Goal: Use online tool/utility: Utilize a website feature to perform a specific function

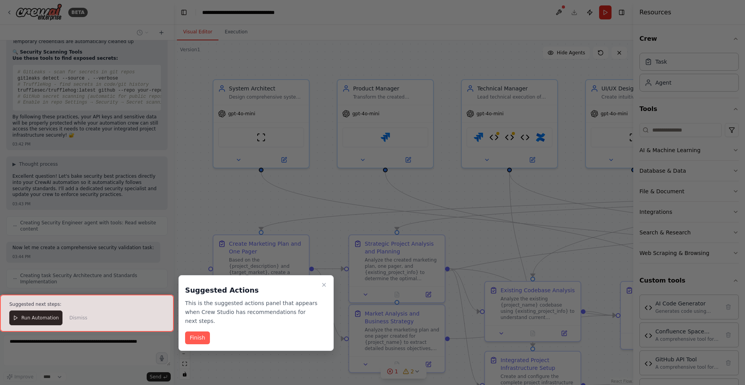
scroll to position [16497, 0]
click at [324, 284] on icon "Close walkthrough" at bounding box center [323, 284] width 3 height 3
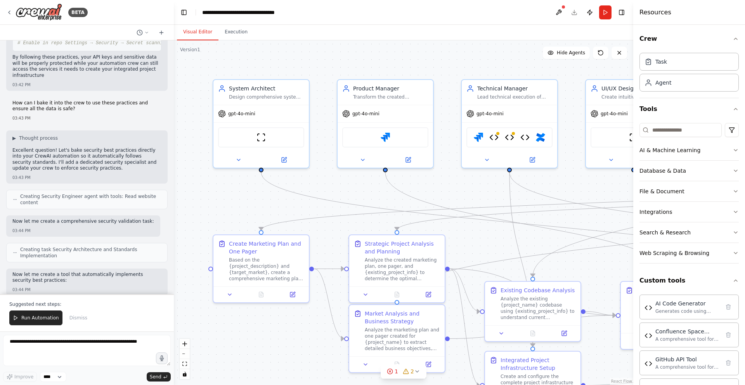
scroll to position [19444, 0]
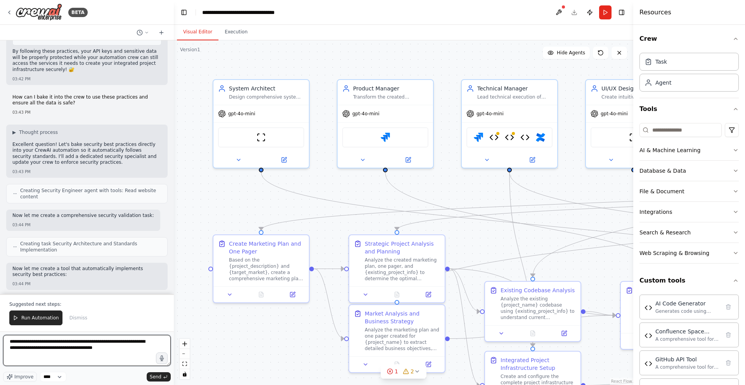
type textarea "**********"
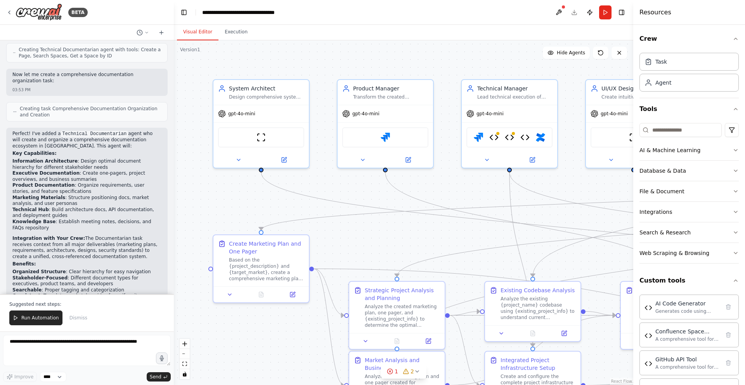
scroll to position [20187, 0]
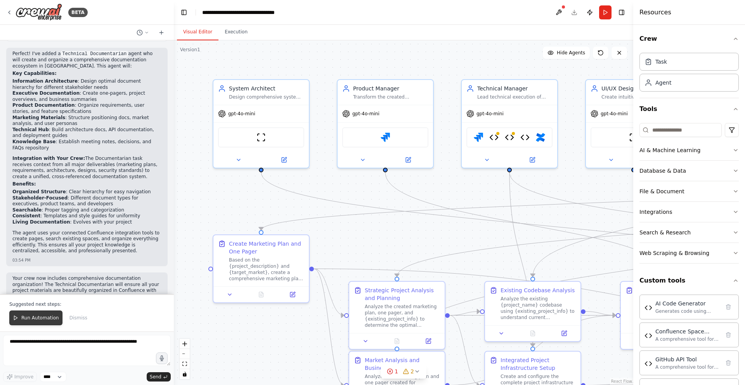
click at [30, 318] on span "Run Automation" at bounding box center [40, 318] width 38 height 6
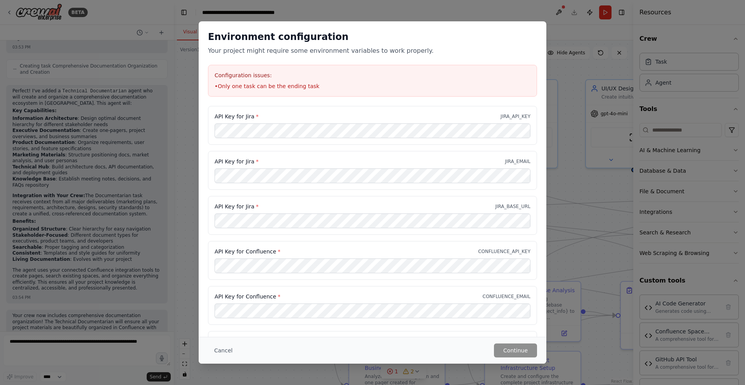
click at [322, 94] on div "Configuration issues: • Only one task can be the ending task" at bounding box center [372, 81] width 329 height 32
click at [222, 352] on button "Cancel" at bounding box center [223, 350] width 31 height 14
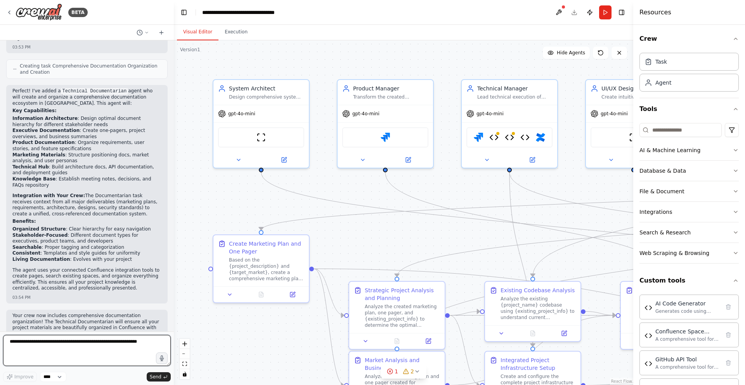
click at [74, 349] on textarea at bounding box center [87, 350] width 168 height 31
type textarea "**********"
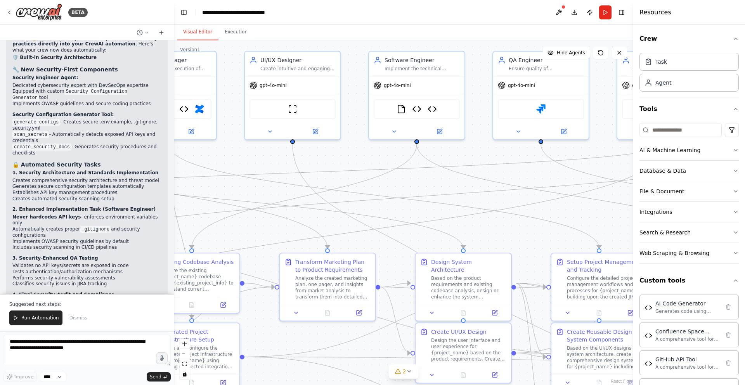
scroll to position [21639, 0]
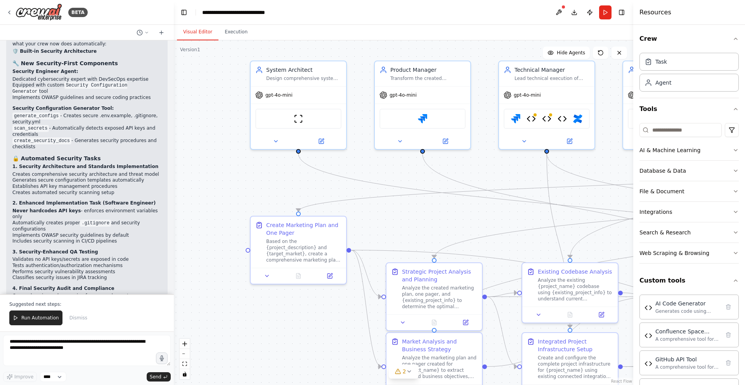
drag, startPoint x: 375, startPoint y: 232, endPoint x: 388, endPoint y: 217, distance: 19.5
click at [388, 218] on div ".deletable-edge-delete-btn { width: 20px; height: 20px; border: 0px solid #ffff…" at bounding box center [403, 212] width 459 height 344
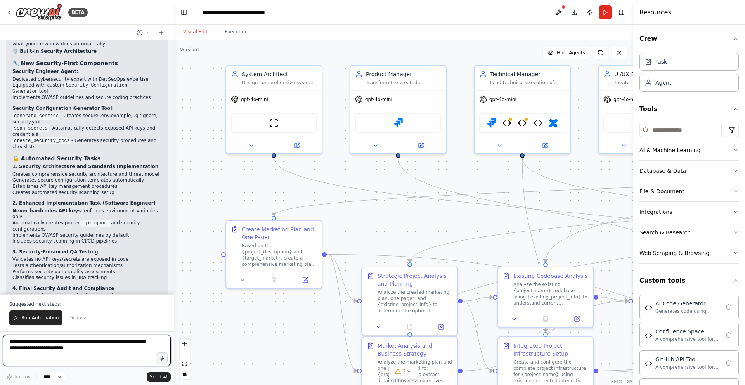
click at [45, 351] on textarea "**********" at bounding box center [87, 350] width 168 height 31
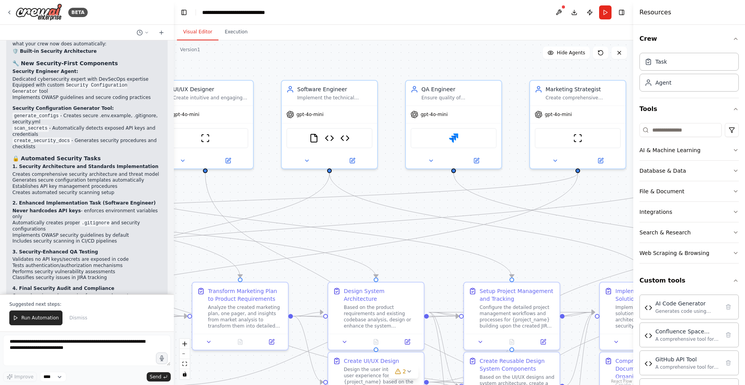
drag, startPoint x: 495, startPoint y: 224, endPoint x: 54, endPoint y: 239, distance: 441.4
click at [54, 239] on div "BETA I would like to create an engineering crew, with a system architect, produ…" at bounding box center [372, 192] width 745 height 385
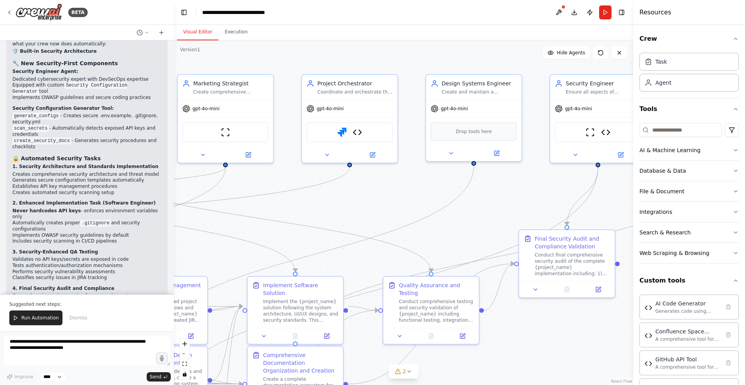
drag, startPoint x: 547, startPoint y: 249, endPoint x: 213, endPoint y: 242, distance: 334.9
click at [195, 244] on div ".deletable-edge-delete-btn { width: 20px; height: 20px; border: 0px solid #ffff…" at bounding box center [403, 212] width 459 height 344
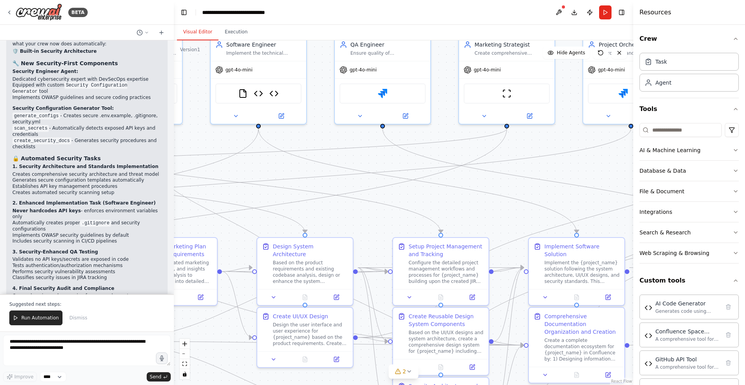
drag, startPoint x: 463, startPoint y: 223, endPoint x: 744, endPoint y: 182, distance: 284.2
click at [744, 182] on div "BETA I would like to create an engineering crew, with a system architect, produ…" at bounding box center [372, 192] width 745 height 385
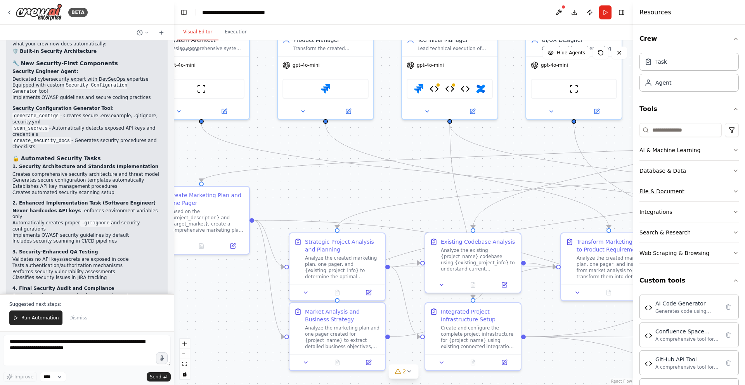
drag, startPoint x: 232, startPoint y: 185, endPoint x: 675, endPoint y: 185, distance: 443.0
click at [675, 185] on div "BETA I would like to create an engineering crew, with a system architect, produ…" at bounding box center [372, 192] width 745 height 385
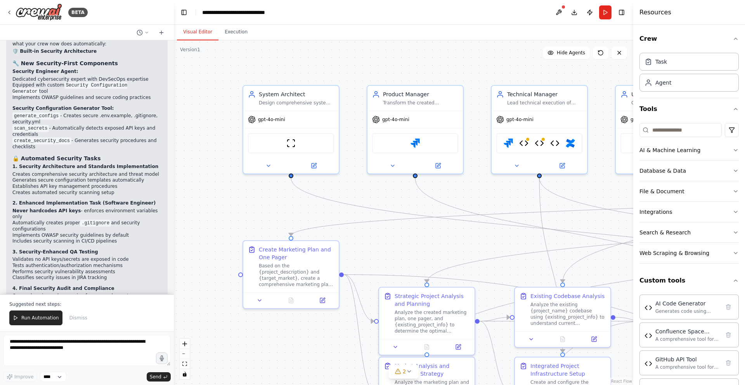
drag, startPoint x: 280, startPoint y: 161, endPoint x: 291, endPoint y: 213, distance: 53.6
click at [291, 213] on div ".deletable-edge-delete-btn { width: 20px; height: 20px; border: 0px solid #ffff…" at bounding box center [403, 212] width 459 height 344
click at [52, 349] on textarea "**********" at bounding box center [87, 350] width 168 height 31
click at [35, 320] on span "Run Automation" at bounding box center [40, 318] width 38 height 6
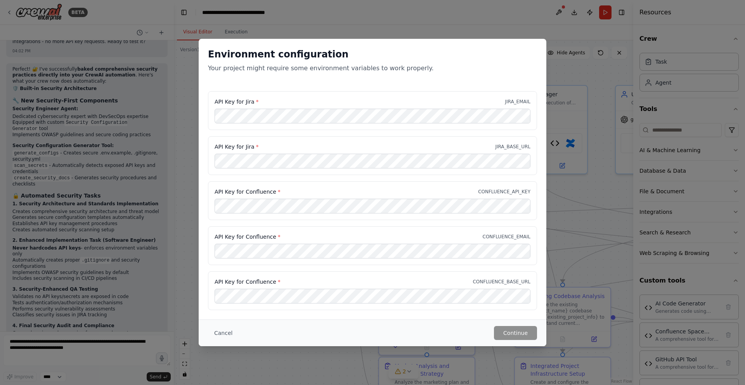
scroll to position [0, 0]
